Goal: Check status: Check status

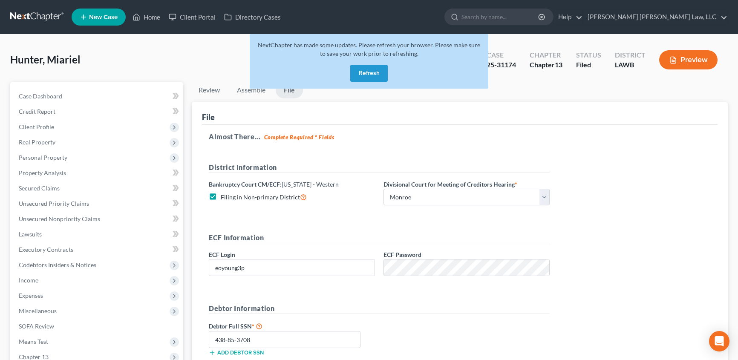
select select "3"
click at [378, 72] on button "Refresh" at bounding box center [369, 73] width 38 height 17
